Goal: Information Seeking & Learning: Get advice/opinions

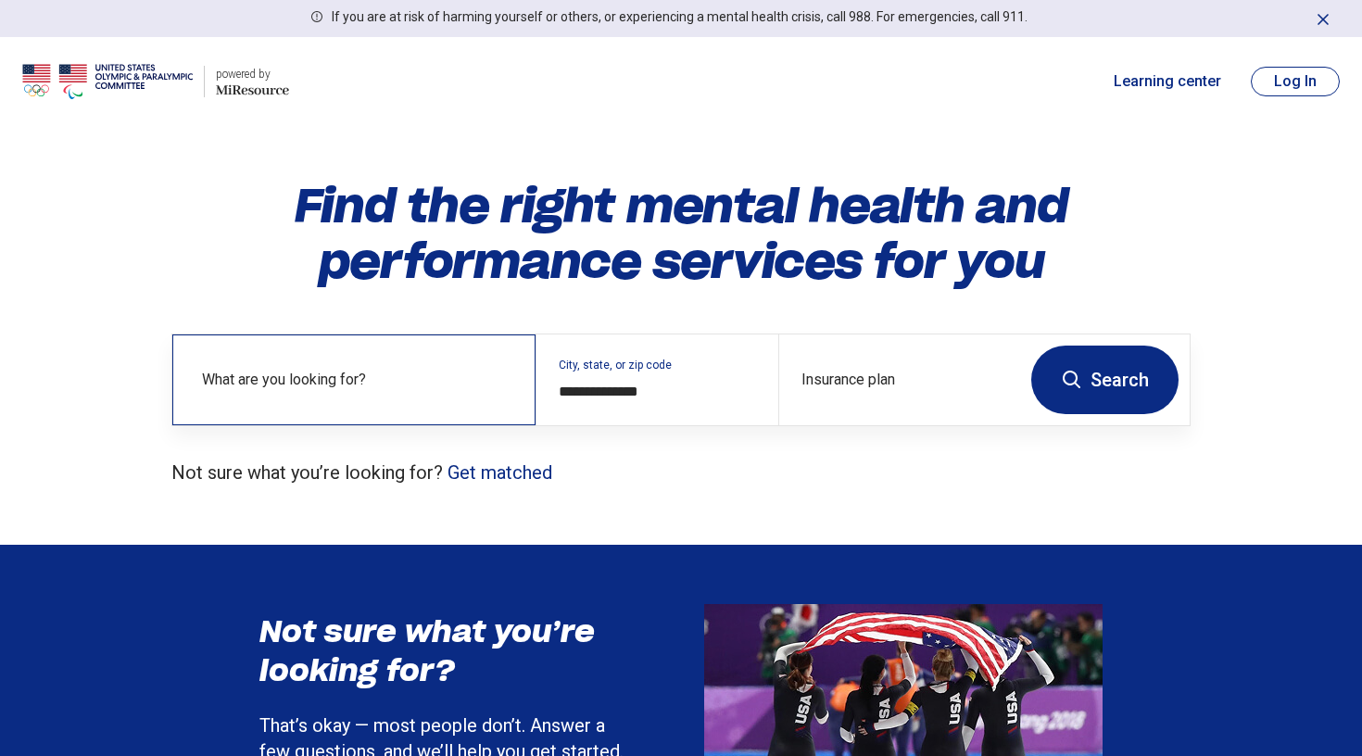
click at [374, 375] on label "What are you looking for?" at bounding box center [357, 380] width 311 height 22
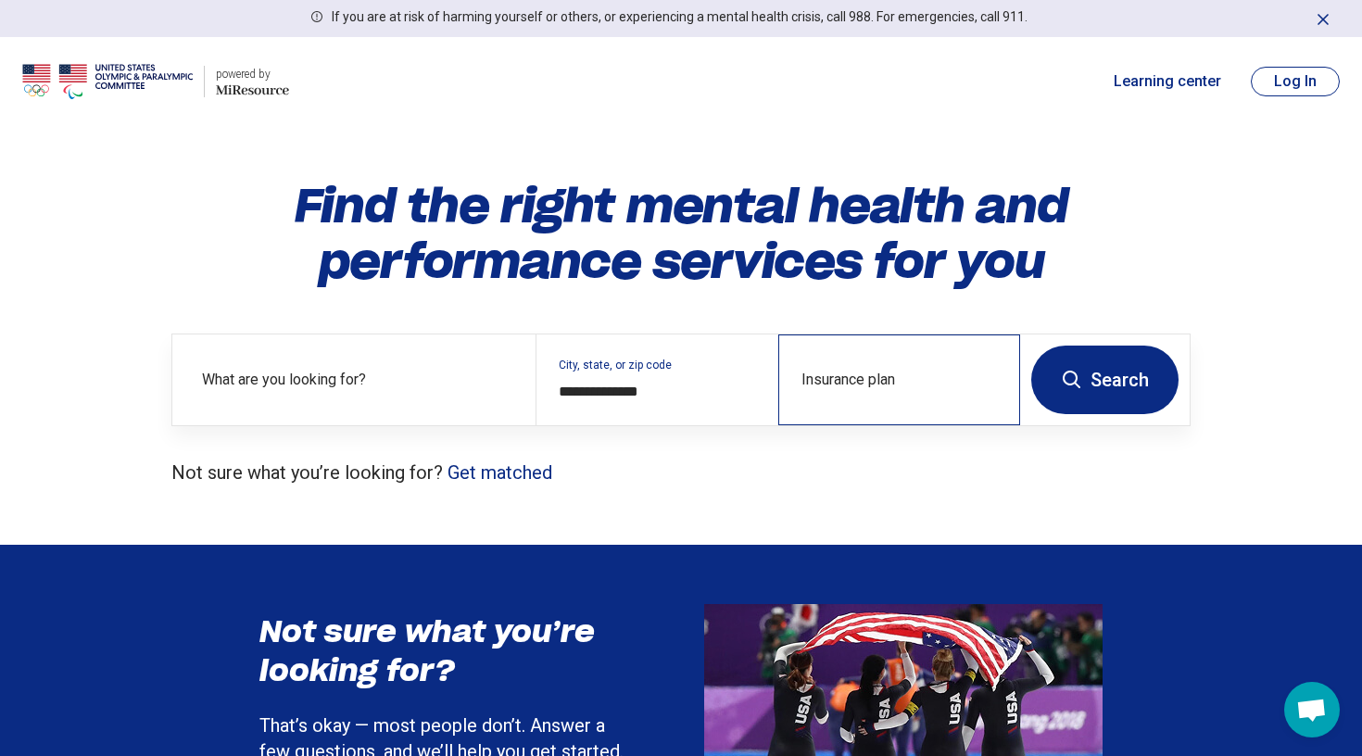
click at [845, 376] on div "Insurance plan" at bounding box center [899, 380] width 242 height 91
click at [677, 376] on div "**********" at bounding box center [657, 380] width 242 height 91
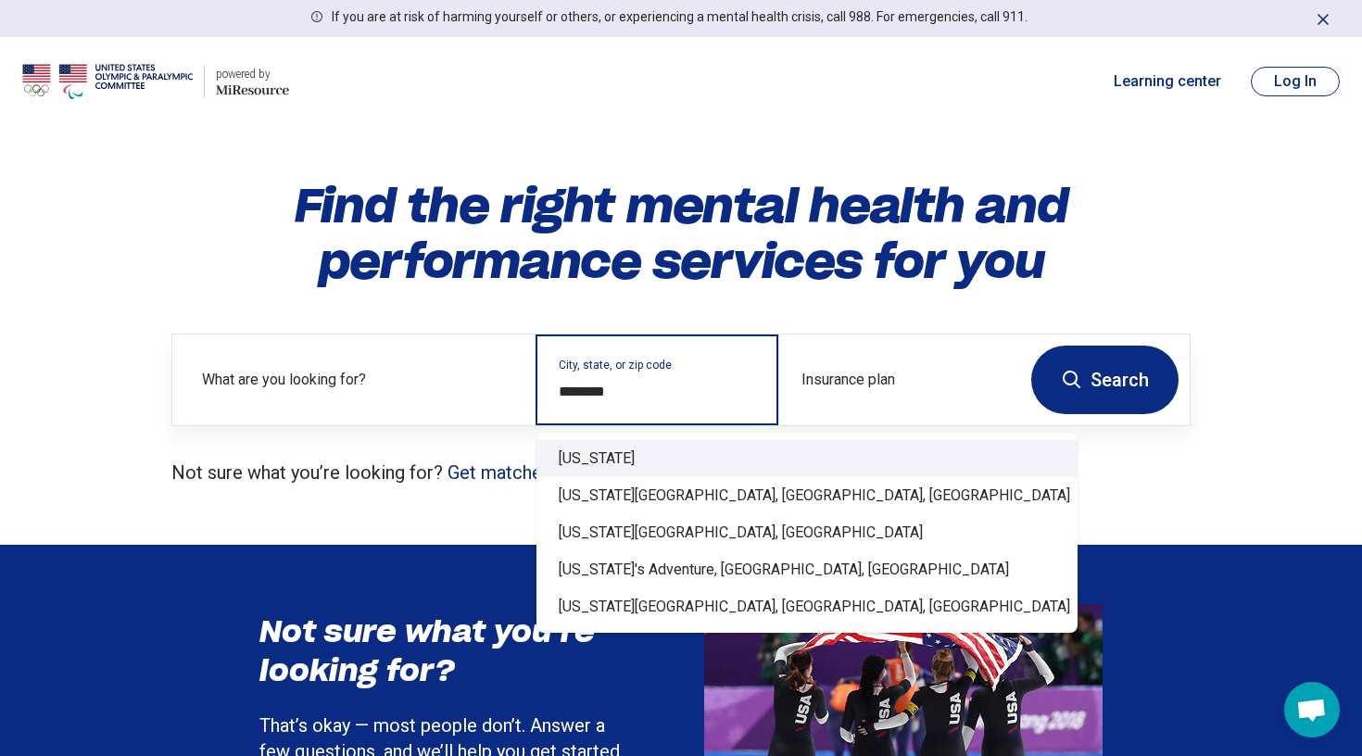
click at [713, 443] on div "Michigan" at bounding box center [807, 458] width 541 height 37
type input "********"
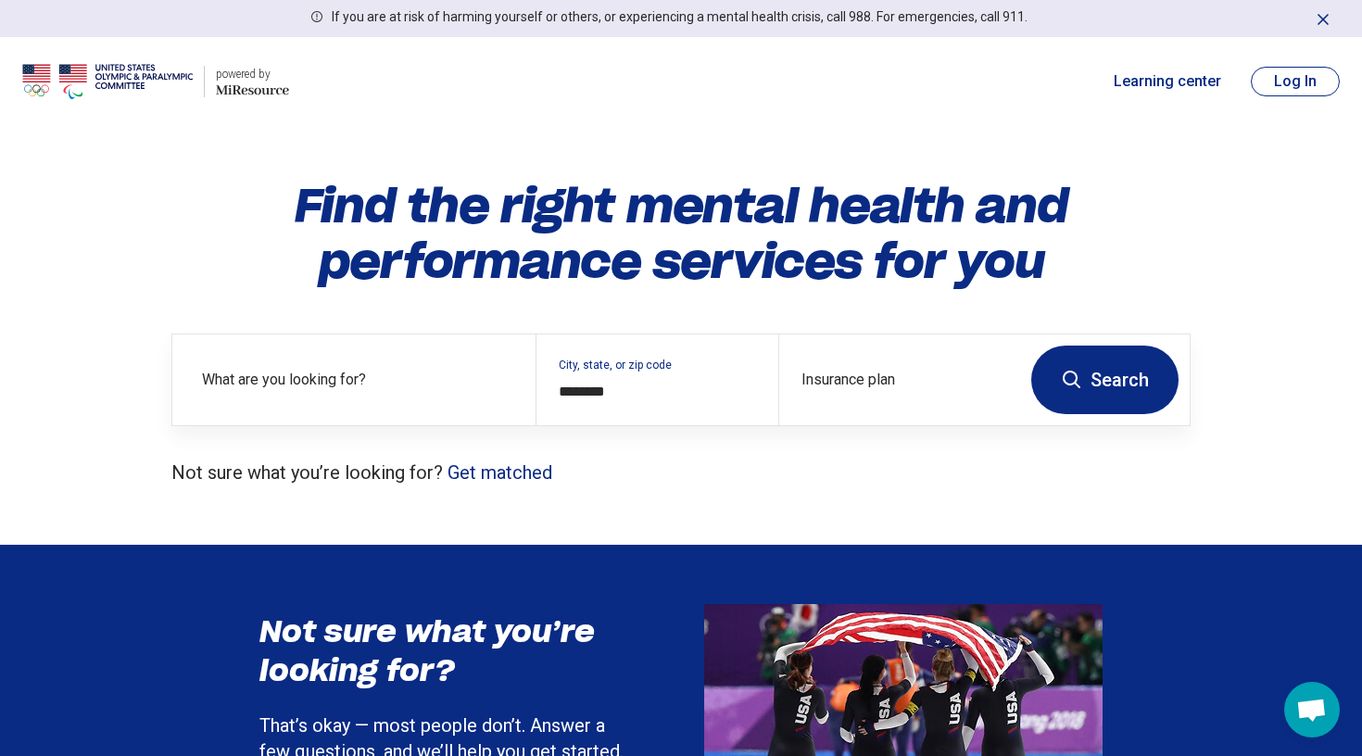
click at [1159, 362] on button "Search" at bounding box center [1104, 380] width 147 height 69
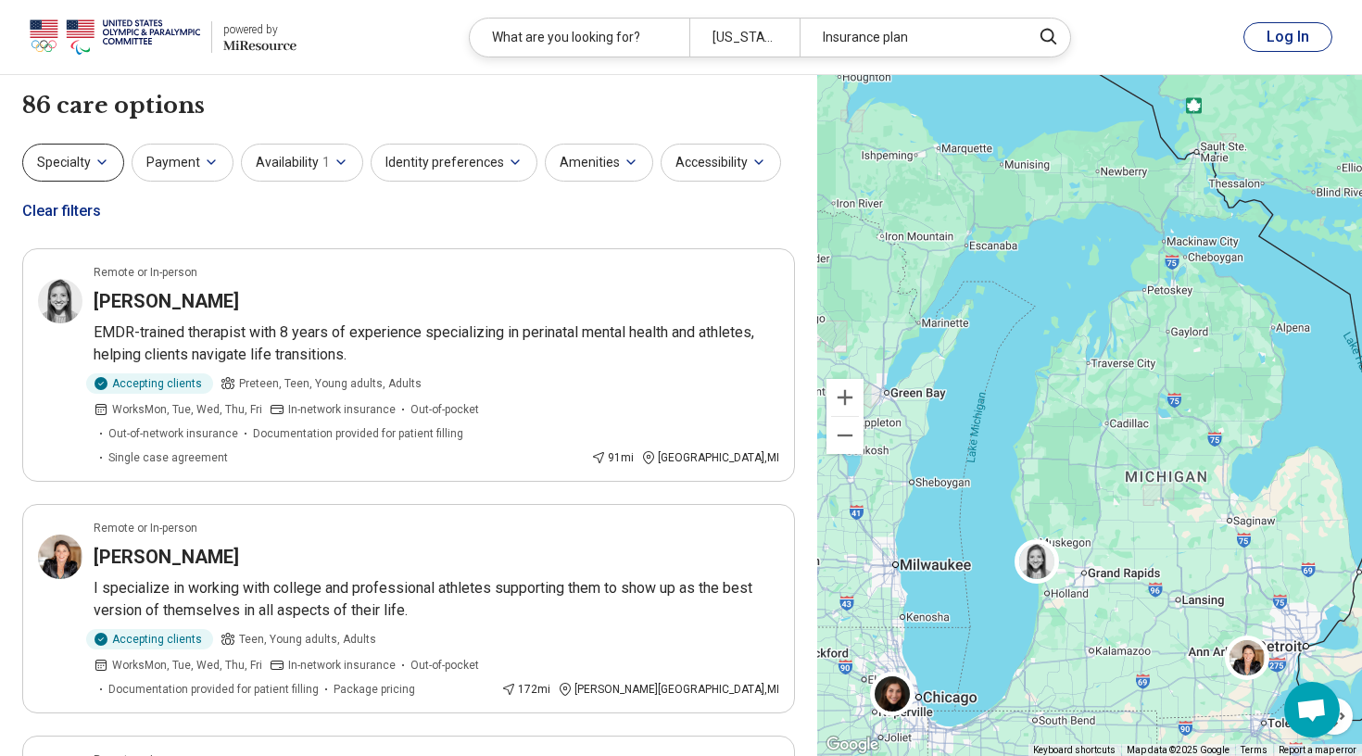
click at [97, 164] on icon "button" at bounding box center [102, 162] width 15 height 15
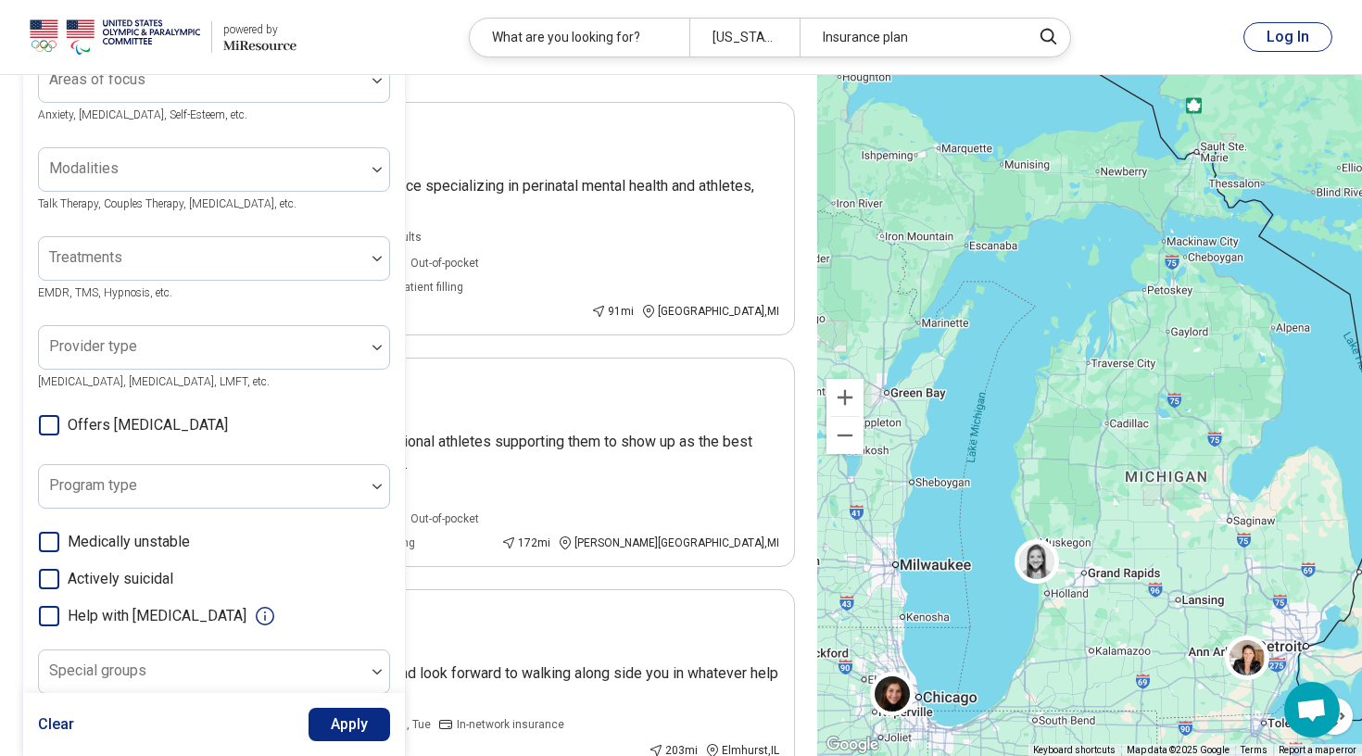
scroll to position [5, 0]
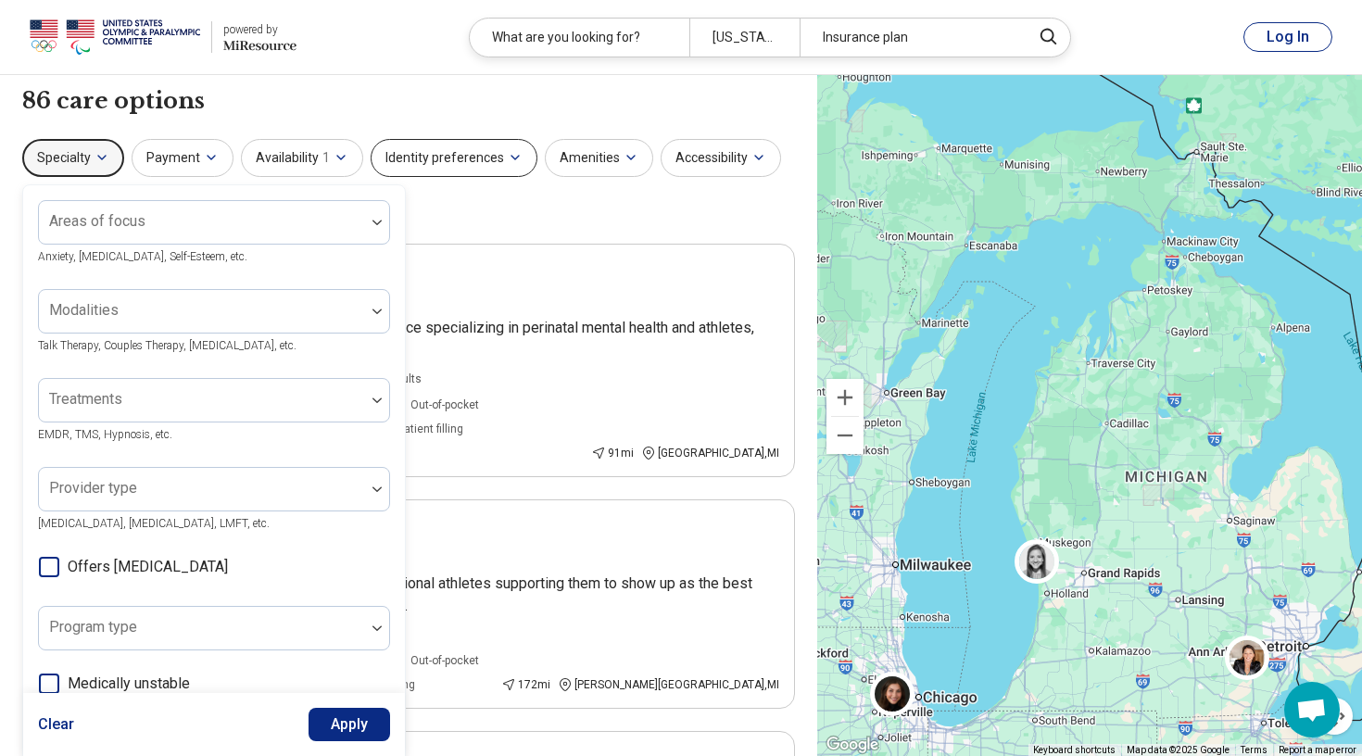
click at [407, 161] on button "Identity preferences" at bounding box center [454, 158] width 167 height 38
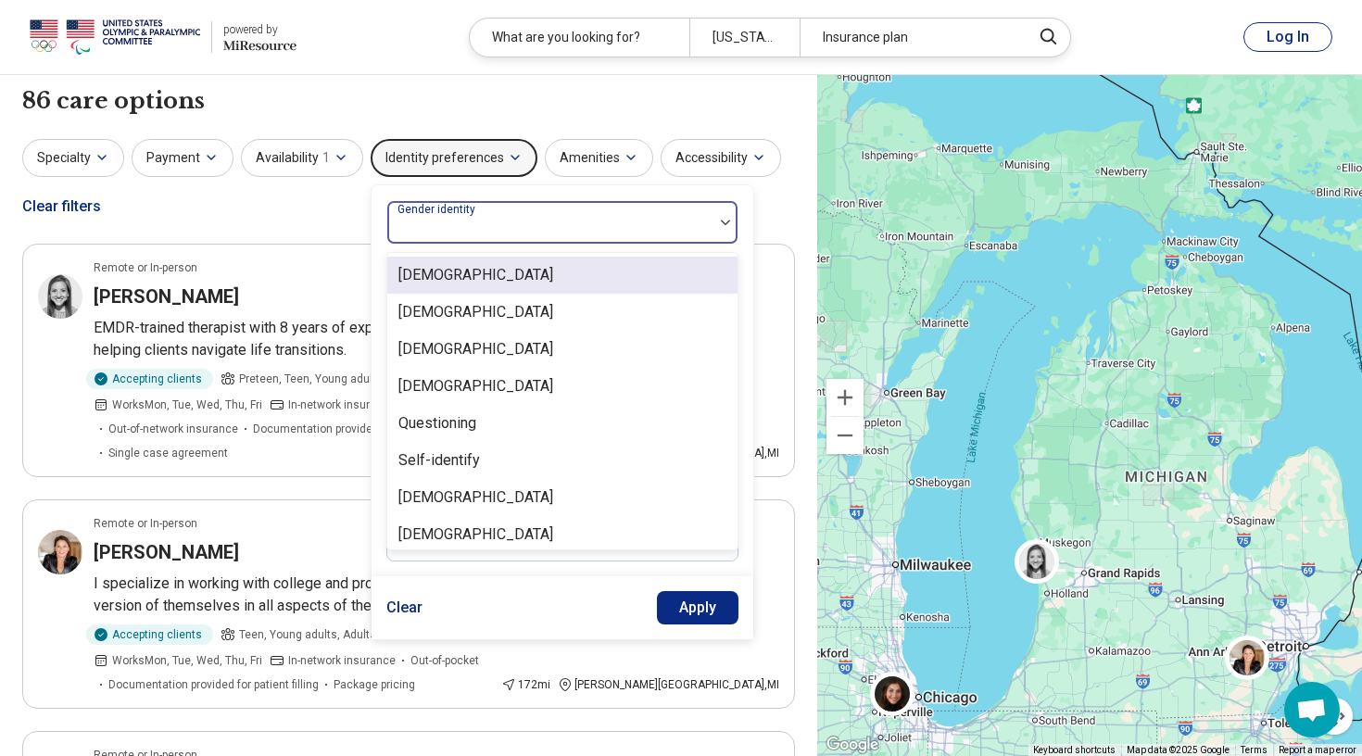
click at [435, 227] on div "Gender identity" at bounding box center [562, 222] width 352 height 44
click at [445, 272] on div "[DEMOGRAPHIC_DATA]" at bounding box center [475, 275] width 155 height 22
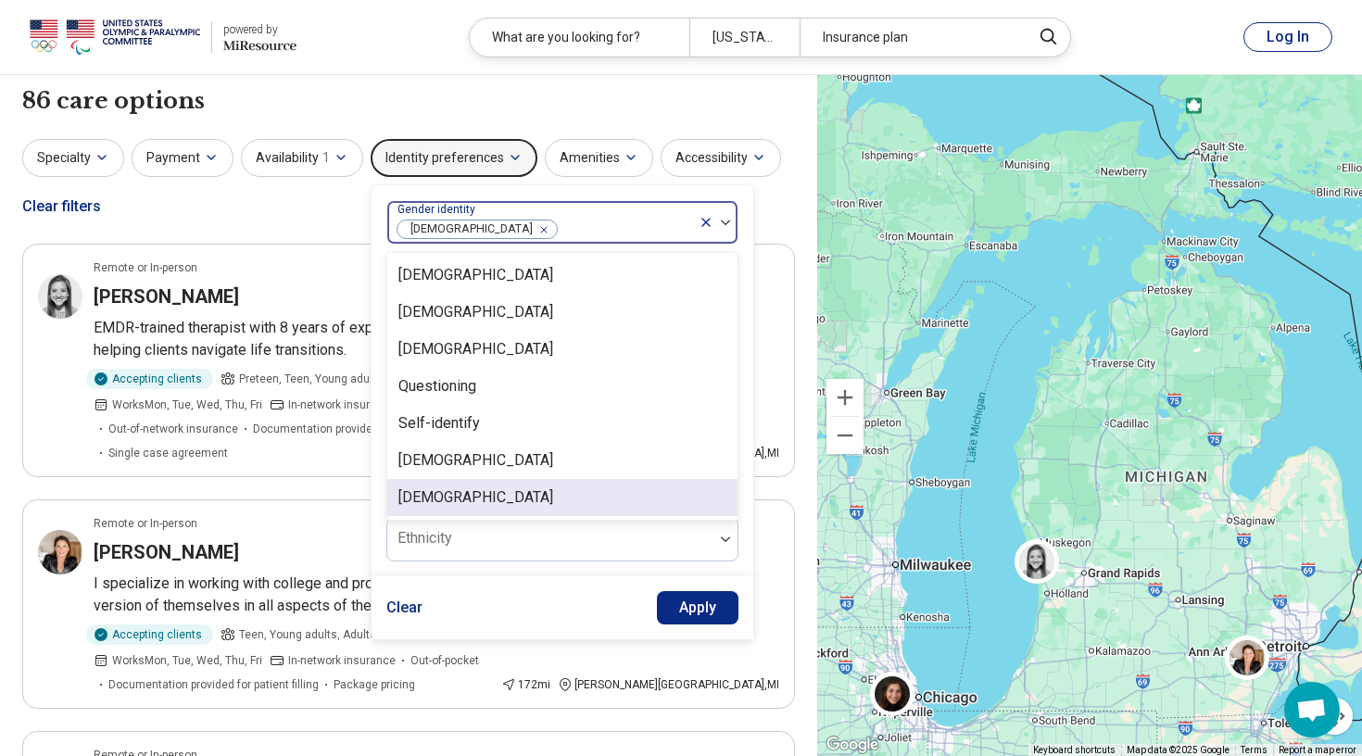
click at [703, 602] on button "Apply" at bounding box center [698, 607] width 82 height 33
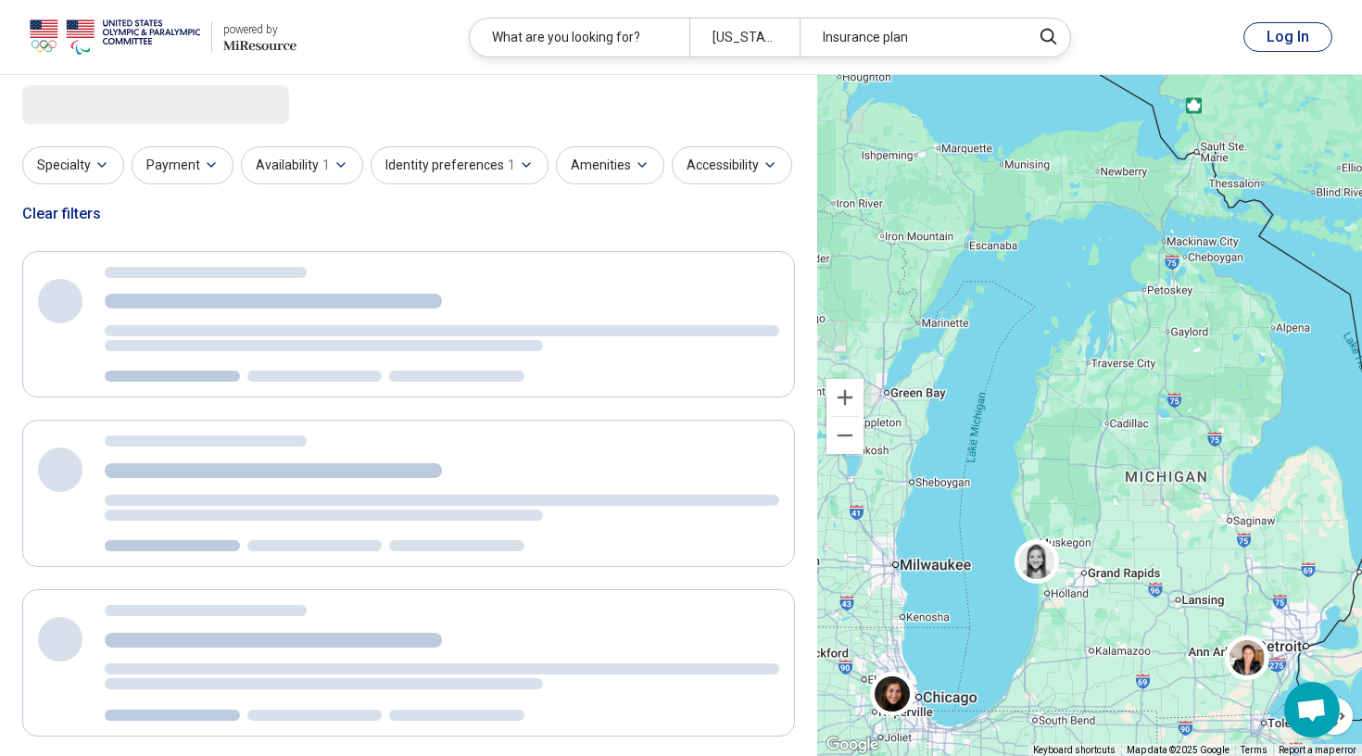
scroll to position [0, 0]
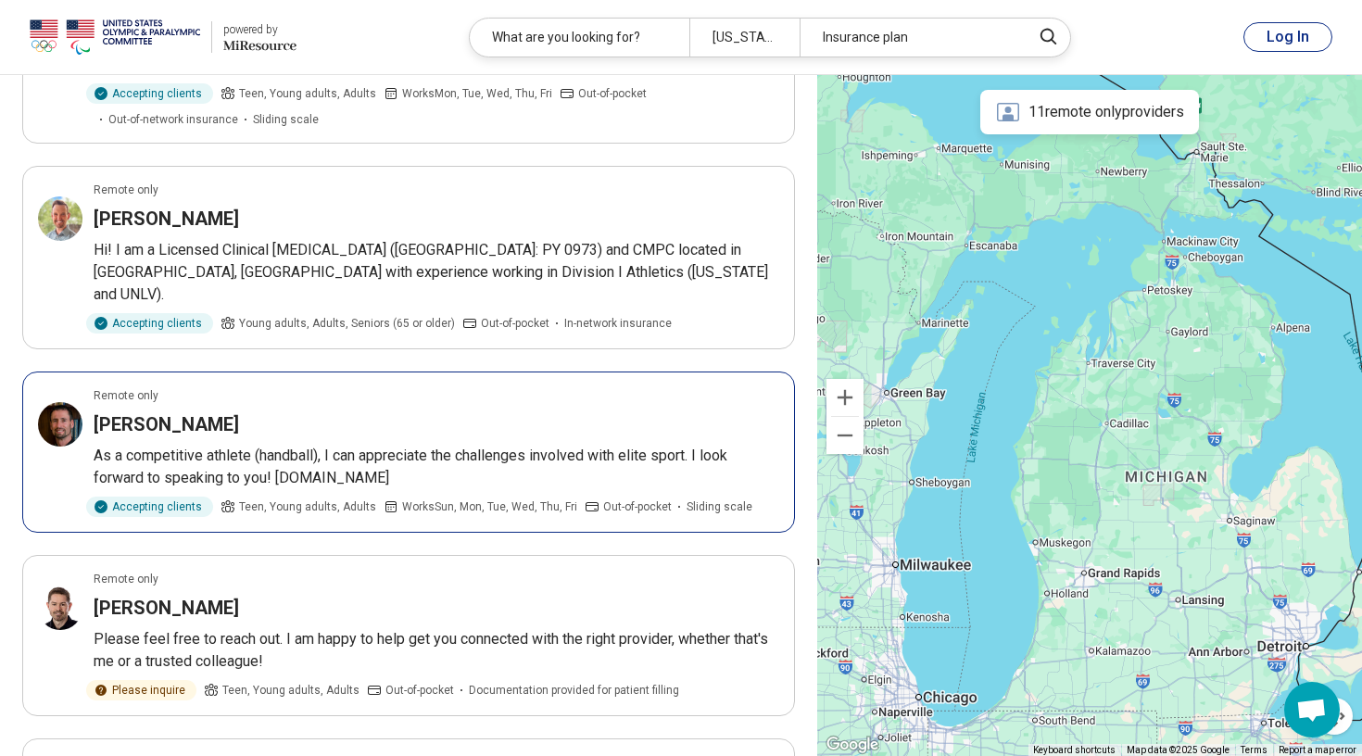
scroll to position [1517, 0]
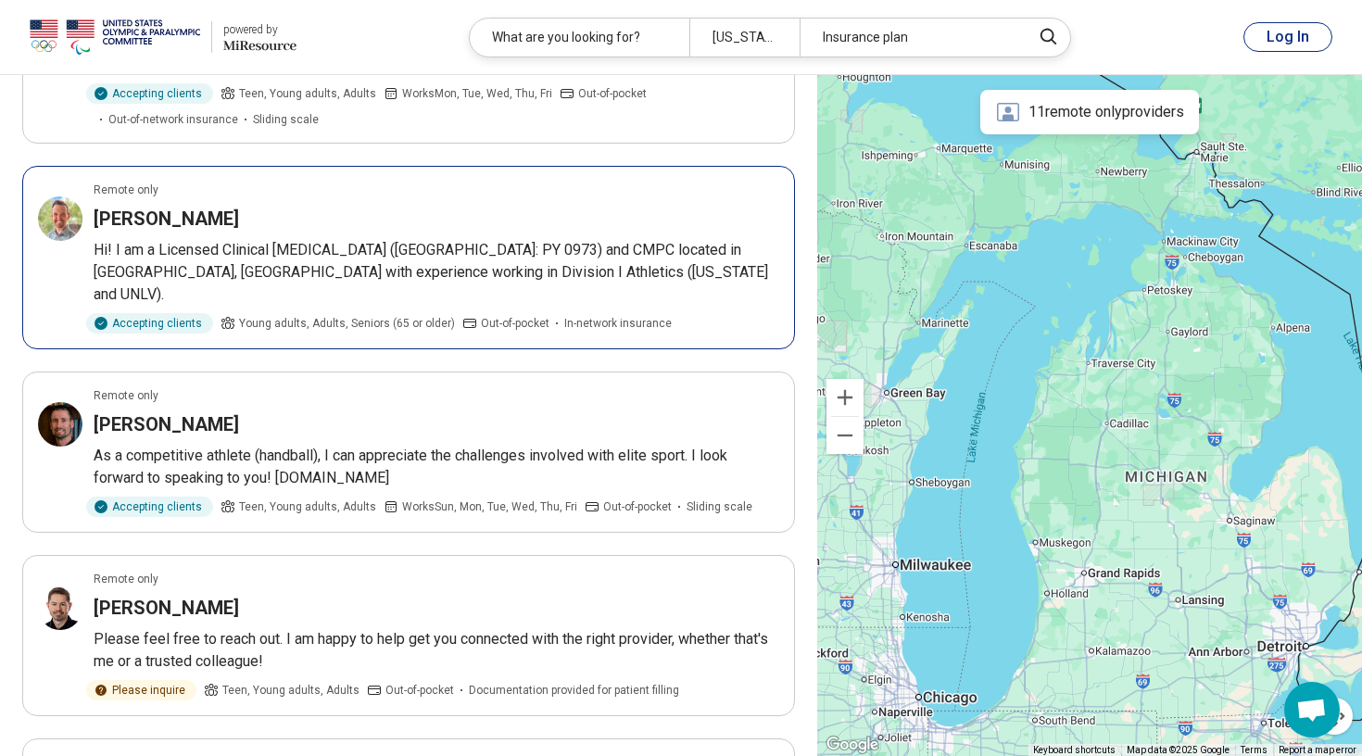
click at [456, 206] on div "Chad Doerr" at bounding box center [437, 219] width 686 height 26
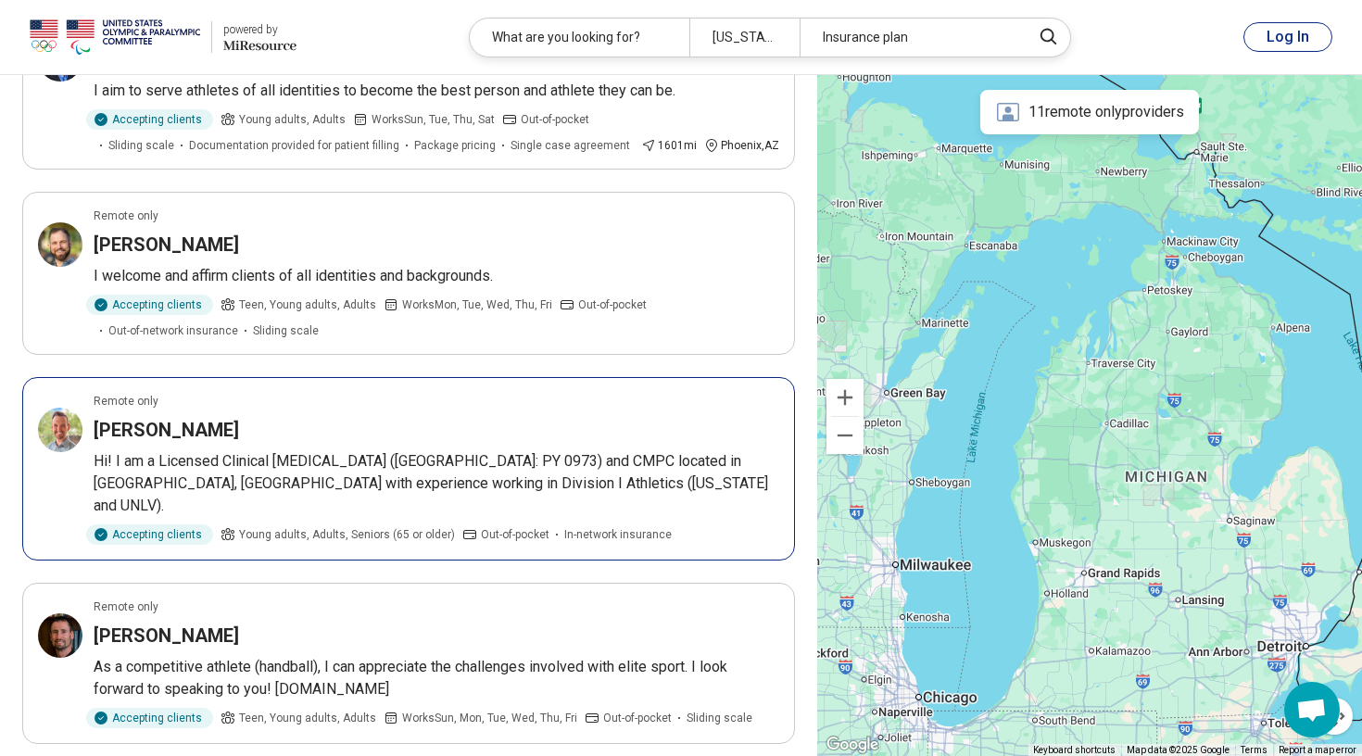
scroll to position [1178, 0]
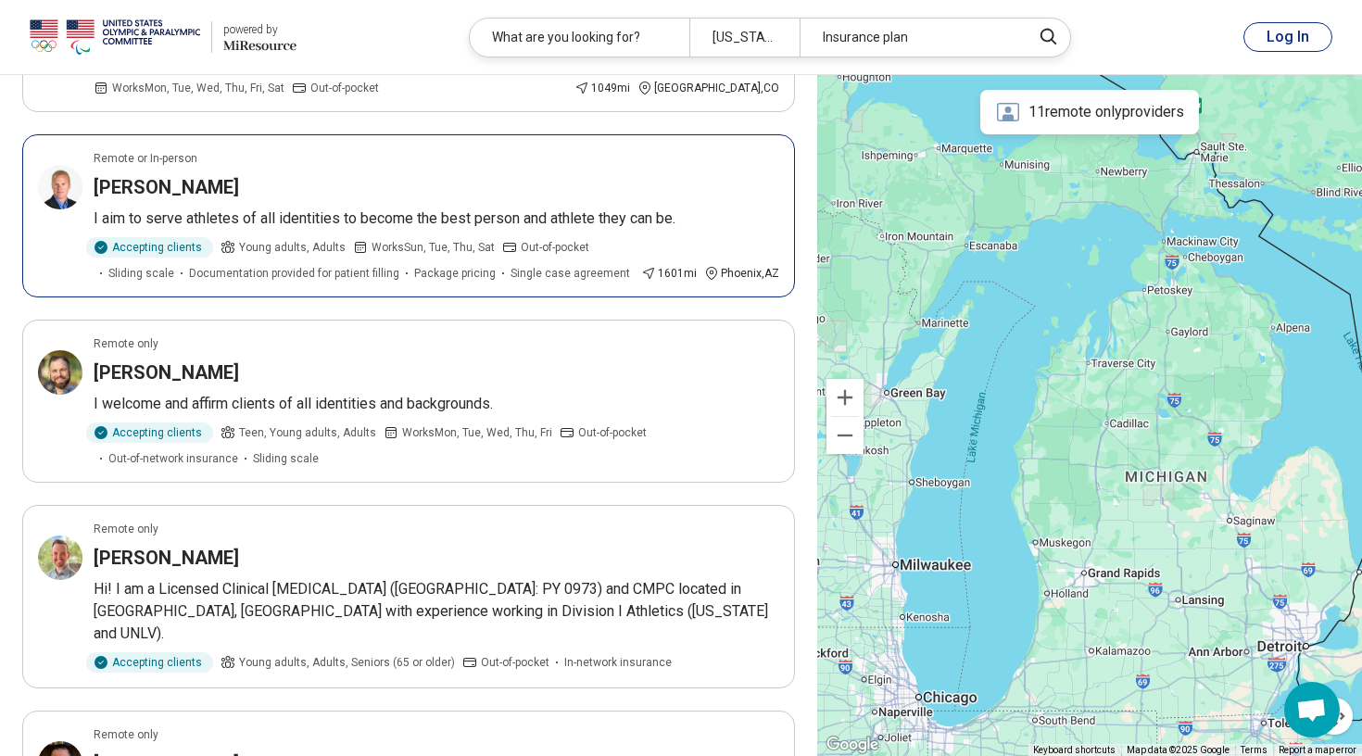
click at [296, 134] on article "Remote or In-person Marc Strickland I aim to serve athletes of all identities t…" at bounding box center [408, 215] width 773 height 163
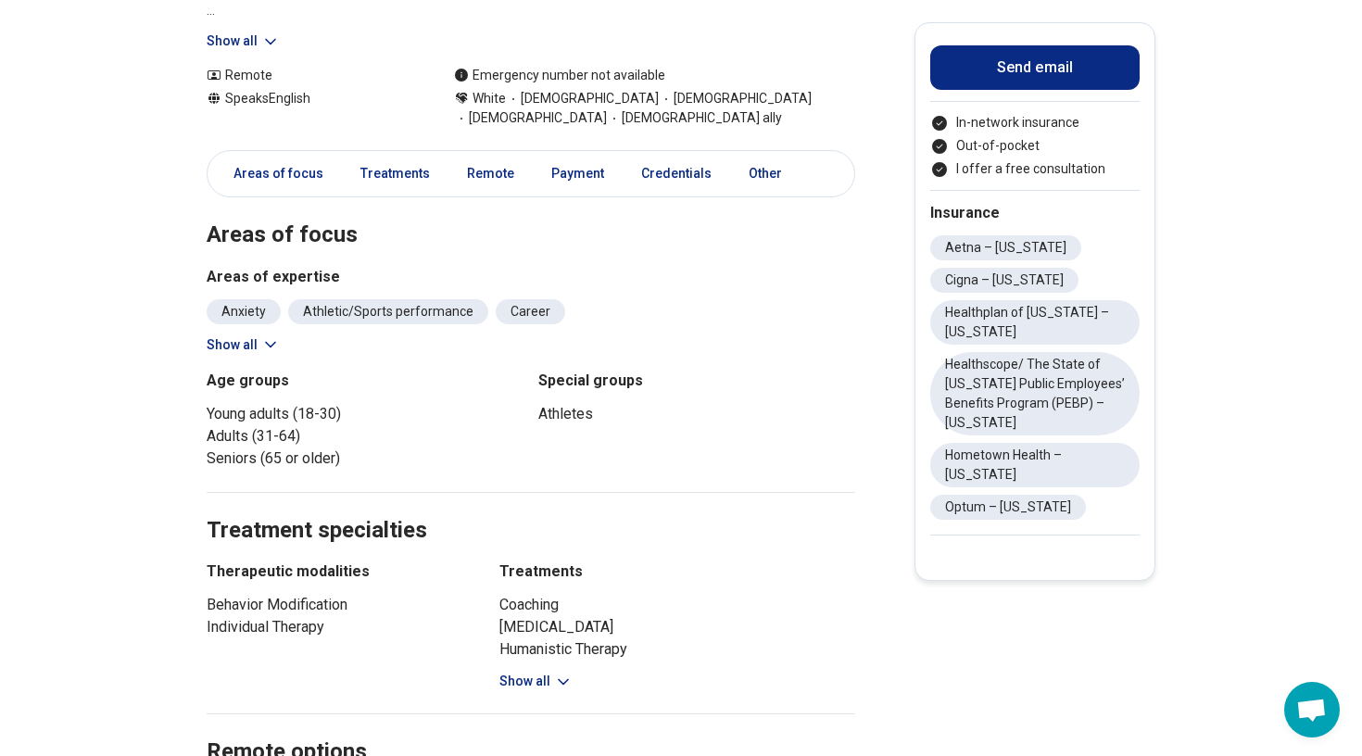
scroll to position [391, 0]
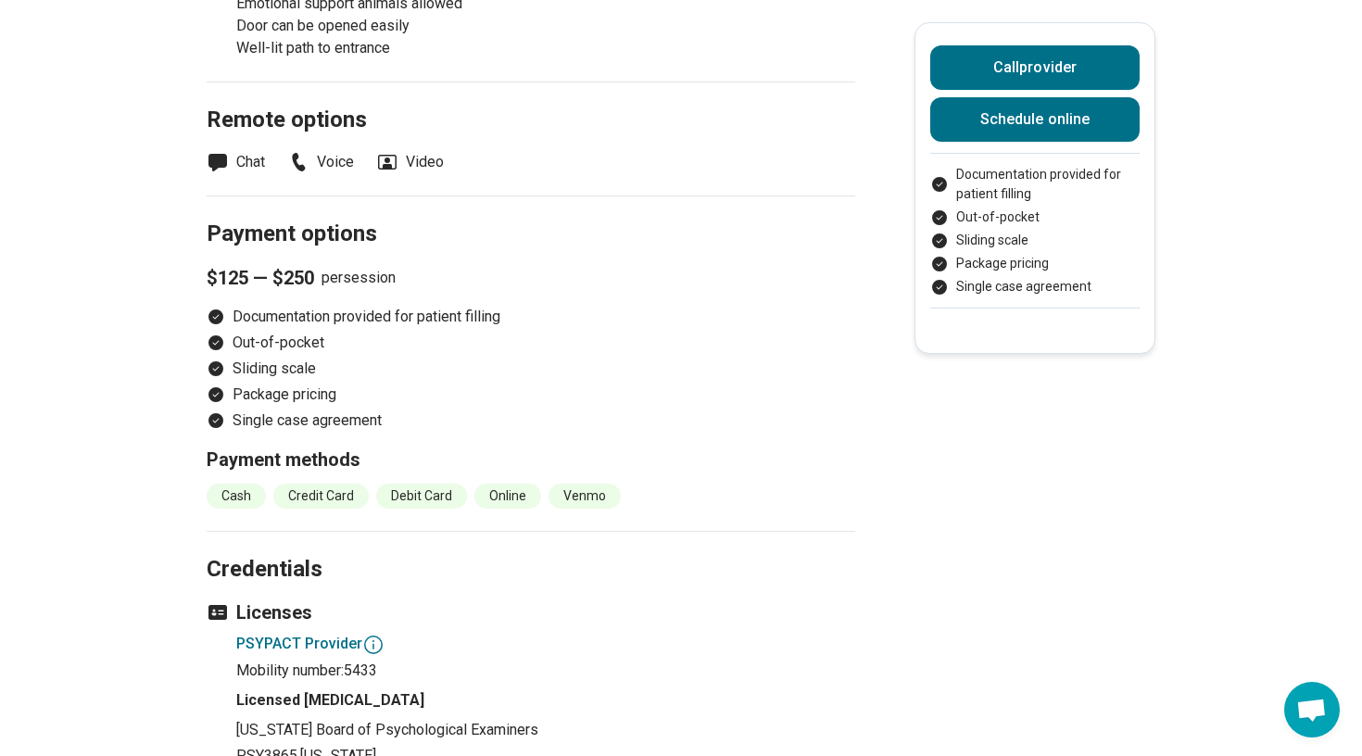
scroll to position [1726, 0]
